Goal: Information Seeking & Learning: Learn about a topic

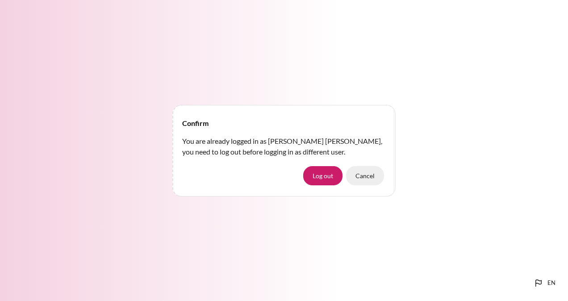
click at [378, 175] on button "Cancel" at bounding box center [365, 175] width 38 height 19
click at [324, 177] on button "Log out" at bounding box center [322, 175] width 39 height 19
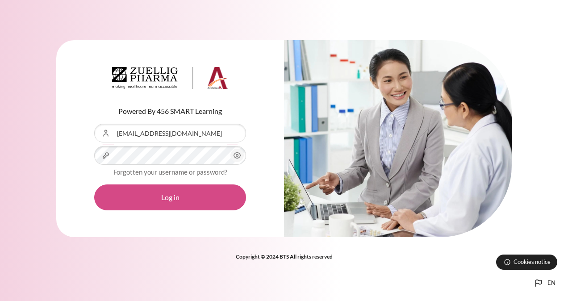
click at [192, 194] on button "Log in" at bounding box center [170, 198] width 152 height 26
click at [193, 198] on button "Log in" at bounding box center [170, 198] width 152 height 26
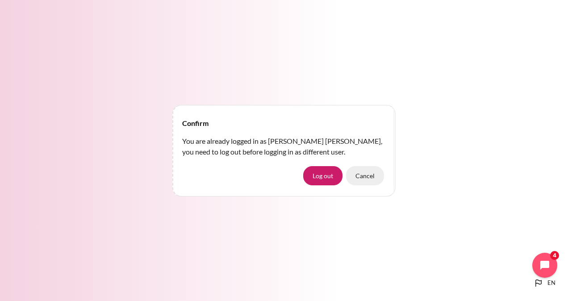
click at [376, 175] on button "Cancel" at bounding box center [365, 175] width 38 height 19
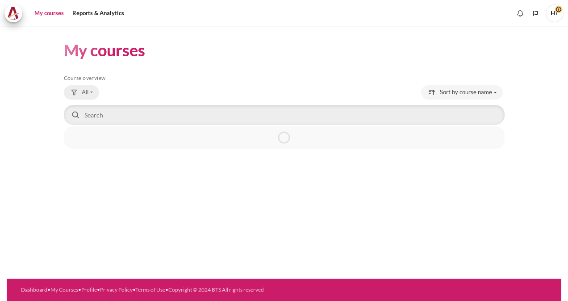
click at [85, 92] on span "All" at bounding box center [85, 92] width 7 height 9
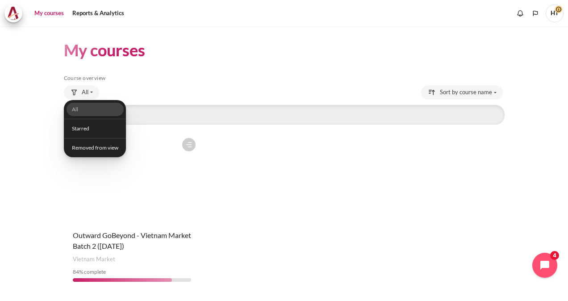
click at [273, 94] on div "All All Starred Removed from view" at bounding box center [284, 93] width 441 height 16
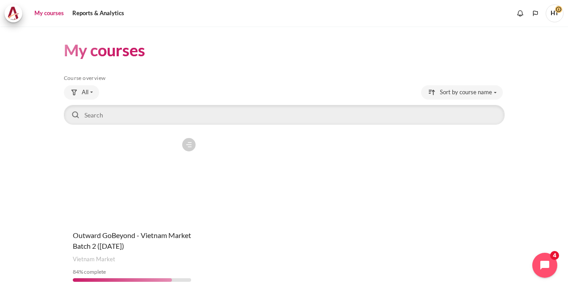
click at [45, 13] on link "My courses" at bounding box center [49, 13] width 36 height 18
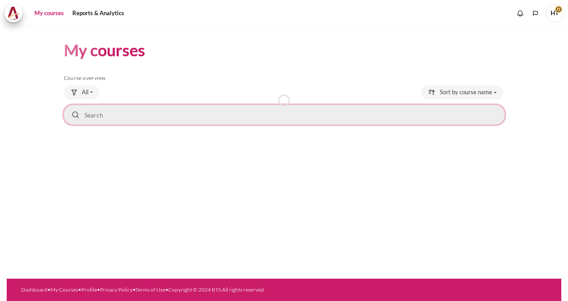
click at [101, 120] on input "Search courses" at bounding box center [284, 115] width 441 height 20
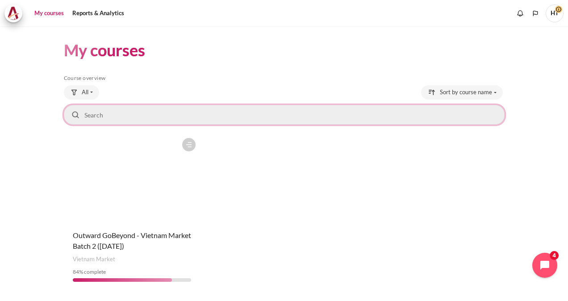
scroll to position [25, 0]
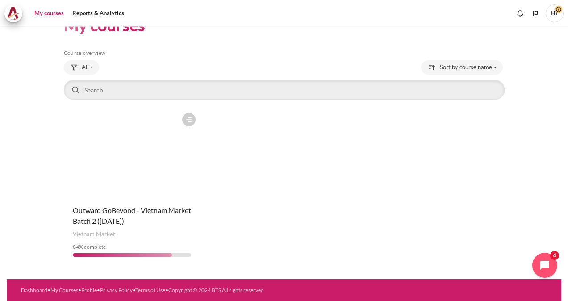
click at [123, 198] on div "Course is starred Actions for course Outward GoBeyond - Vietnam Market Batch 2 …" at bounding box center [132, 187] width 136 height 156
click at [159, 211] on span "Outward GoBeyond - Vietnam Market Batch 2 ([DATE])" at bounding box center [132, 215] width 118 height 19
click at [142, 217] on span "Outward GoBeyond - Vietnam Market Batch 2 ([DATE])" at bounding box center [132, 215] width 118 height 19
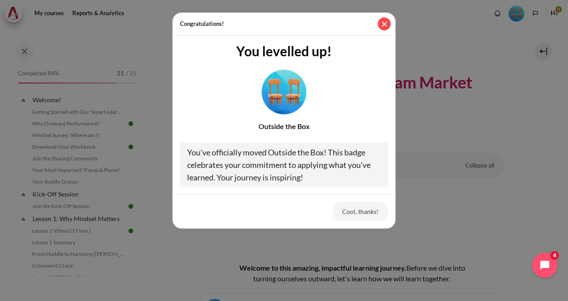
click at [381, 25] on button "Close" at bounding box center [384, 23] width 13 height 13
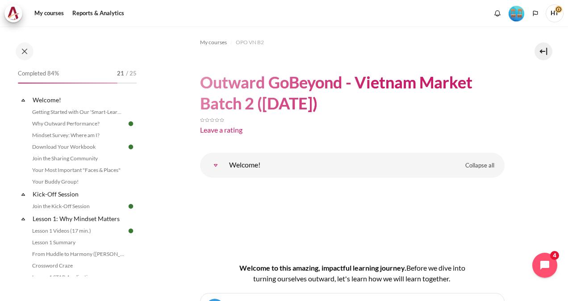
drag, startPoint x: 136, startPoint y: 91, endPoint x: 140, endPoint y: 117, distance: 26.2
click at [140, 119] on div "Completed 84% 21 / 25 Expand Collapse Welcome! Highlighted" at bounding box center [77, 171] width 128 height 209
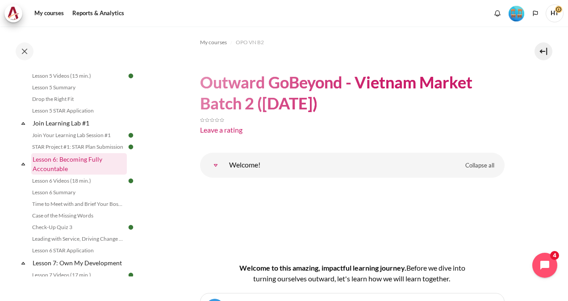
scroll to position [437, 0]
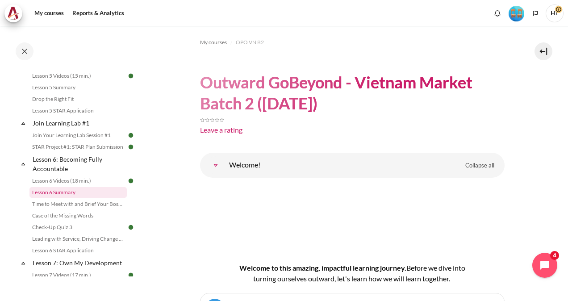
click at [81, 198] on link "Lesson 6 Summary" at bounding box center [77, 192] width 97 height 11
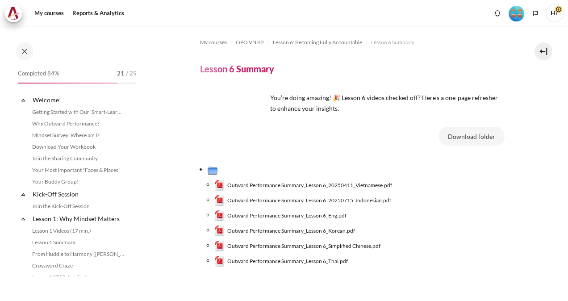
scroll to position [467, 0]
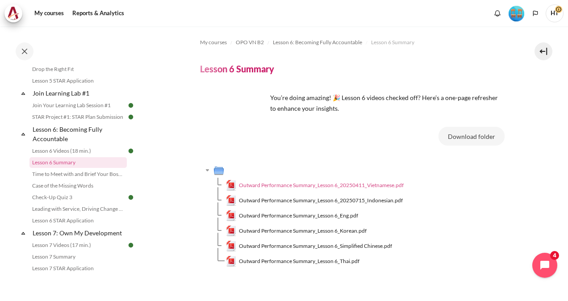
click at [341, 188] on span "Outward Performance Summary_Lesson 6_20250411_Vietnamese.pdf" at bounding box center [321, 185] width 165 height 8
click at [341, 185] on span "Outward Performance Summary_Lesson 6_20250411_Vietnamese.pdf" at bounding box center [321, 185] width 165 height 8
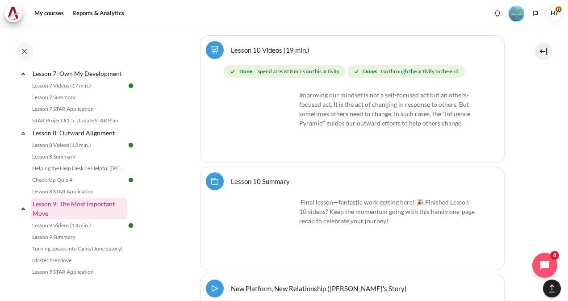
scroll to position [631, 0]
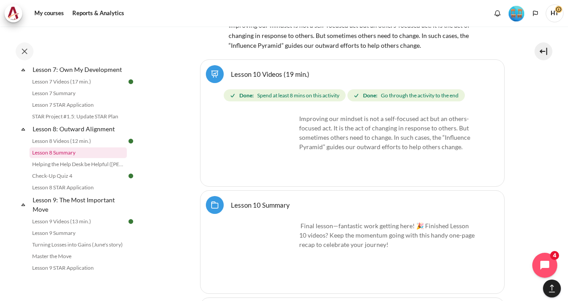
click at [71, 158] on link "Lesson 8 Summary" at bounding box center [77, 152] width 97 height 11
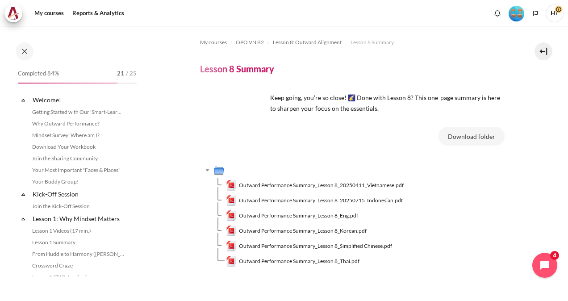
scroll to position [621, 0]
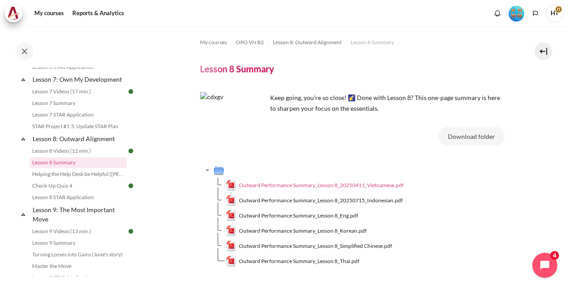
click at [339, 183] on span "Outward Performance Summary_Lesson 8_20250411_Vietnamese.pdf" at bounding box center [321, 185] width 165 height 8
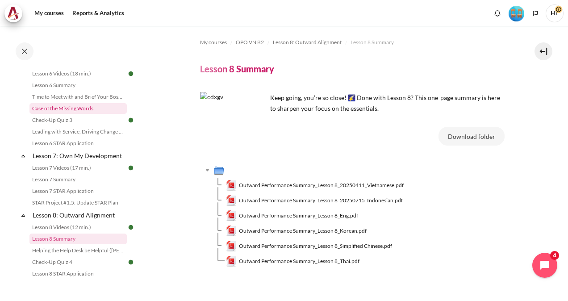
scroll to position [531, 0]
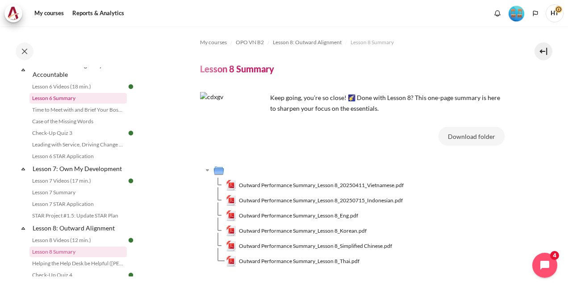
click at [67, 104] on link "Lesson 6 Summary" at bounding box center [77, 98] width 97 height 11
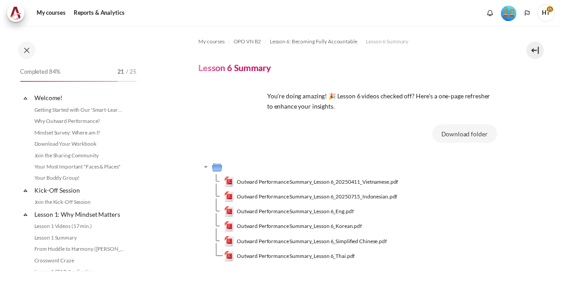
scroll to position [467, 0]
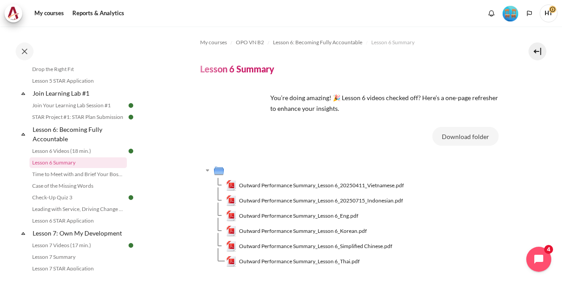
click at [445, 94] on div "My courses OPO VN B2 Lesson 6: Becoming Fully Accountable Lesson 6 Summary Less…" at bounding box center [349, 157] width 299 height 263
